Goal: Information Seeking & Learning: Understand process/instructions

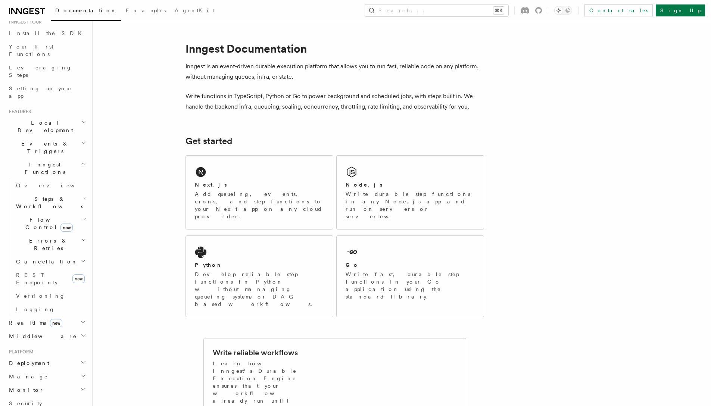
scroll to position [85, 0]
click at [448, 11] on button "Search... ⌘K" at bounding box center [436, 10] width 143 height 12
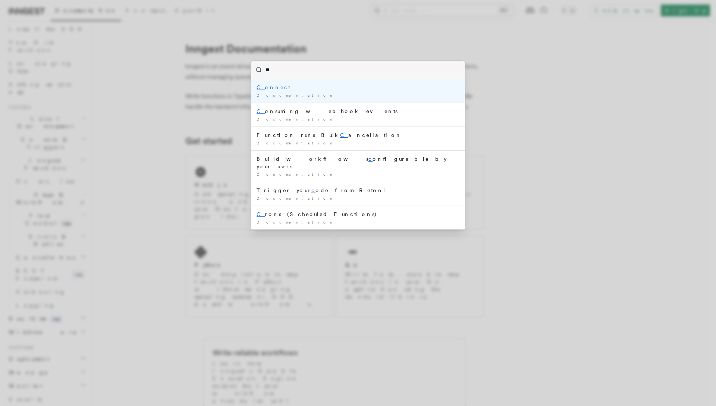
type input "***"
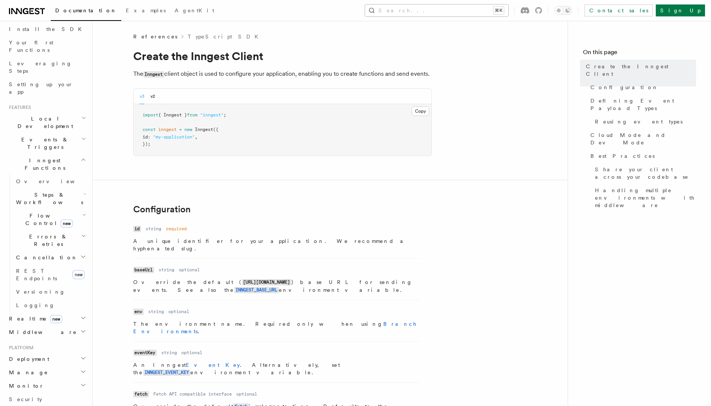
click at [502, 11] on button "Search... ⌘K" at bounding box center [436, 10] width 143 height 12
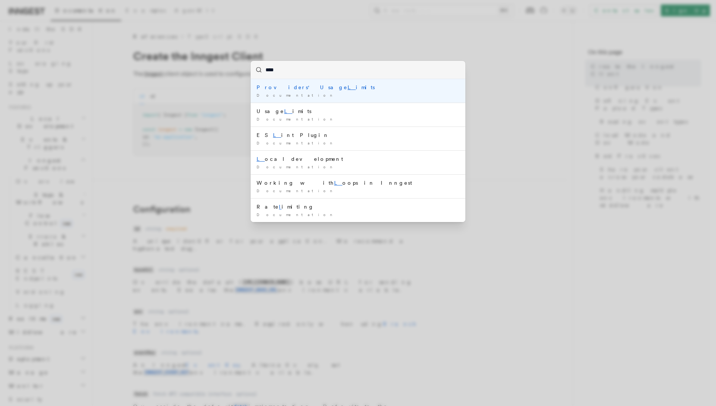
type input "*****"
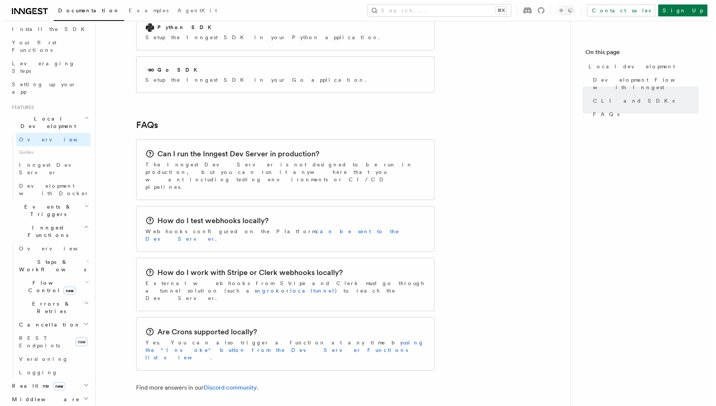
scroll to position [1125, 0]
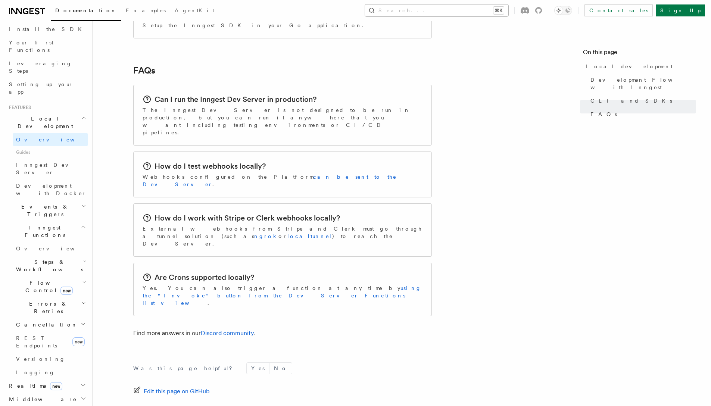
click at [460, 3] on div "Documentation Examples AgentKit Search... ⌘K Contact sales Sign Up" at bounding box center [355, 10] width 711 height 21
click at [459, 10] on button "Search... ⌘K" at bounding box center [436, 10] width 143 height 12
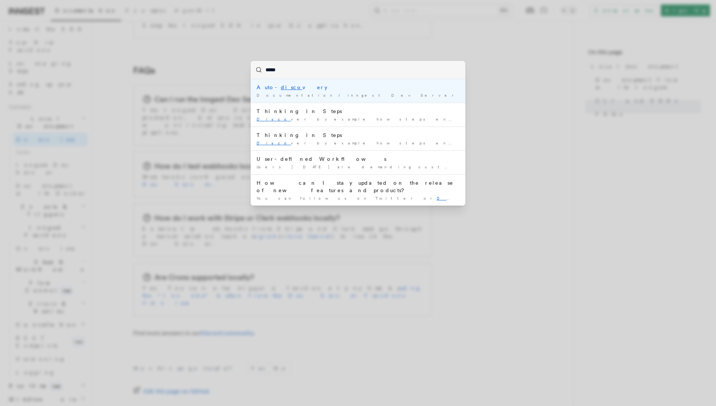
type input "******"
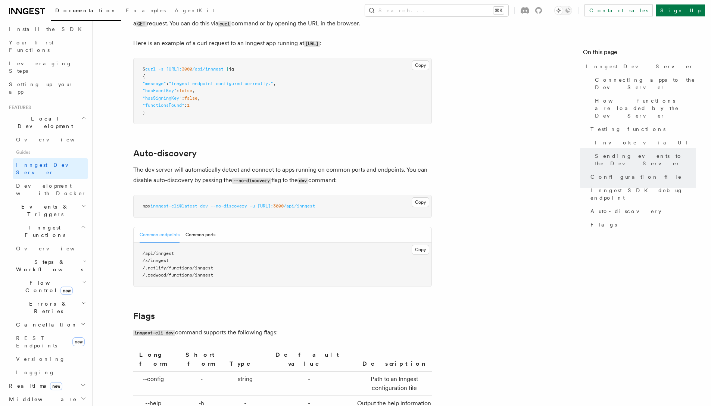
scroll to position [1948, 0]
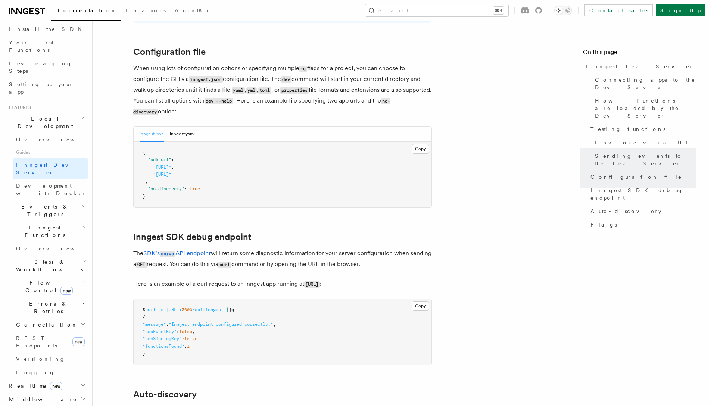
click at [293, 94] on p "When using lots of configuration options or specifying multiple -u flags for a …" at bounding box center [282, 90] width 298 height 54
click at [292, 94] on p "When using lots of configuration options or specifying multiple -u flags for a …" at bounding box center [282, 90] width 298 height 54
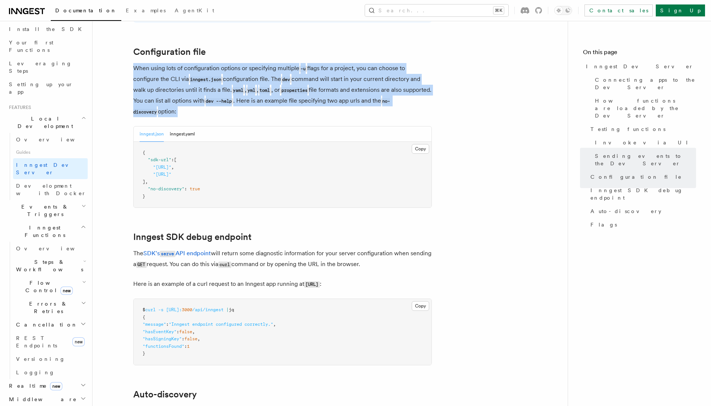
click at [292, 94] on p "When using lots of configuration options or specifying multiple -u flags for a …" at bounding box center [282, 90] width 298 height 54
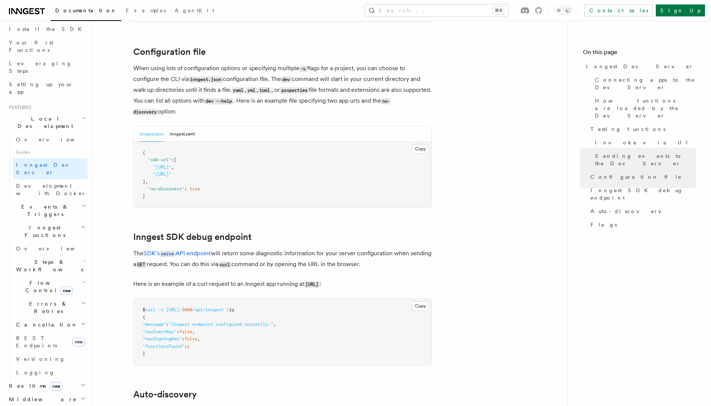
click at [216, 181] on pre "{ "sdk-url" : [ "[URL]" , "[URL]" ] , "no-discovery" : true }" at bounding box center [283, 175] width 298 height 66
click at [613, 207] on span "Auto-discovery" at bounding box center [625, 210] width 71 height 7
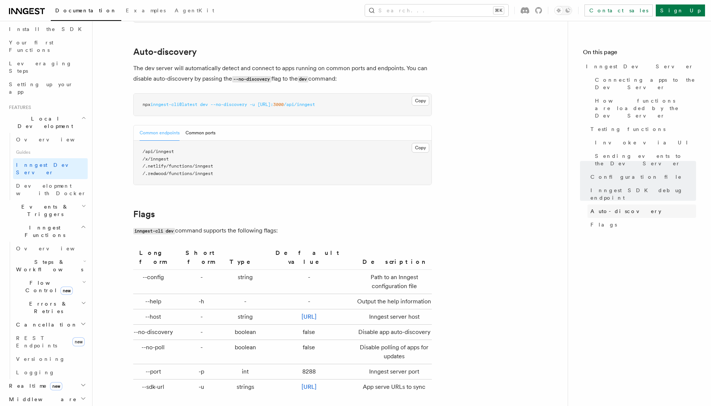
scroll to position [2292, 0]
click at [217, 69] on p "The dev server will automatically detect and connect to apps running on common …" at bounding box center [282, 72] width 298 height 21
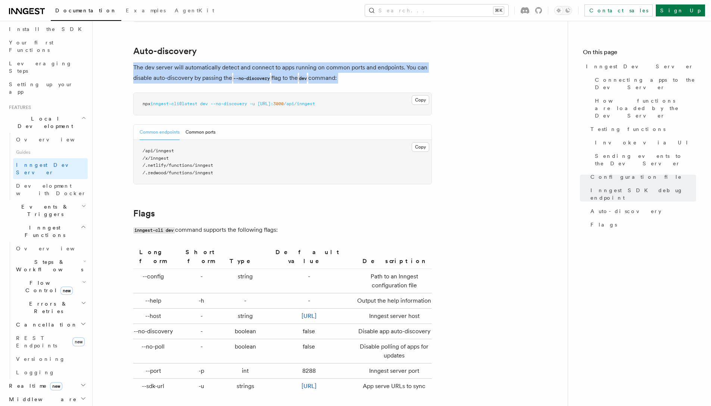
click at [217, 69] on p "The dev server will automatically detect and connect to apps running on common …" at bounding box center [282, 72] width 298 height 21
